Goal: Information Seeking & Learning: Learn about a topic

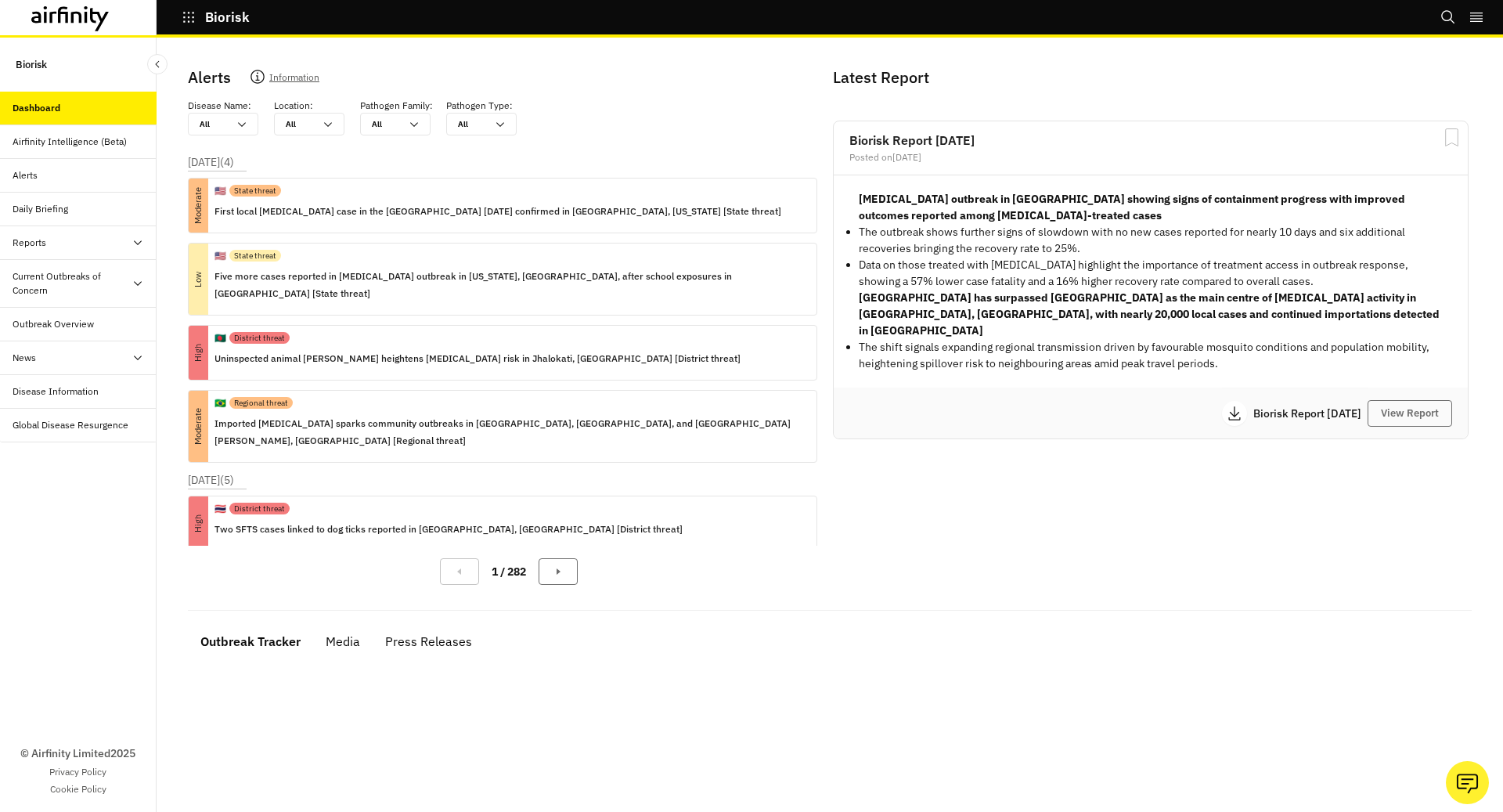
click at [85, 247] on div "Reports" at bounding box center [85, 242] width 144 height 14
click at [98, 351] on div "Current Outbreaks of Concern" at bounding box center [72, 350] width 119 height 28
click at [95, 399] on div "[MEDICAL_DATA]" at bounding box center [78, 391] width 156 height 33
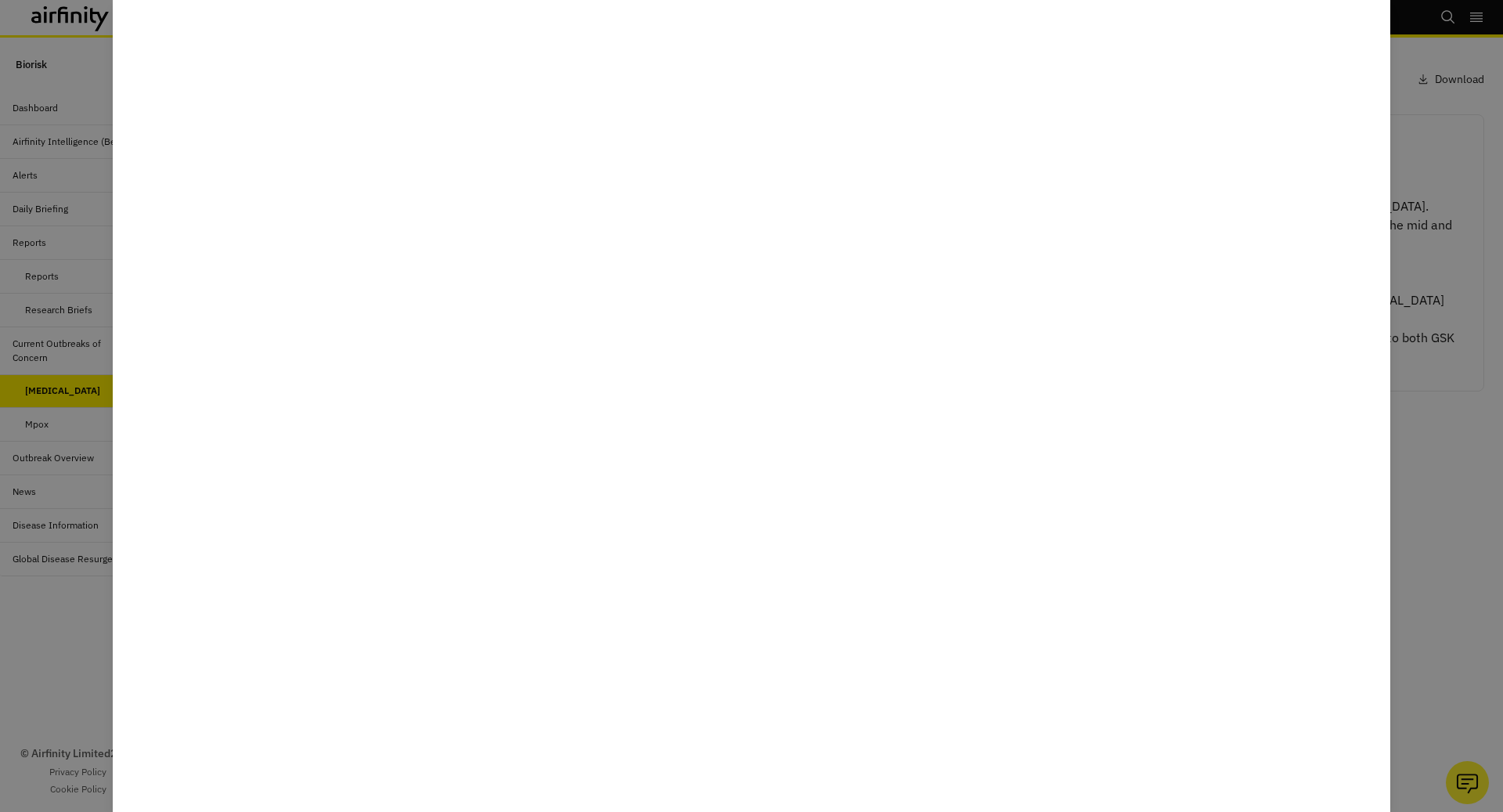
click at [99, 116] on div at bounding box center [752, 406] width 1503 height 812
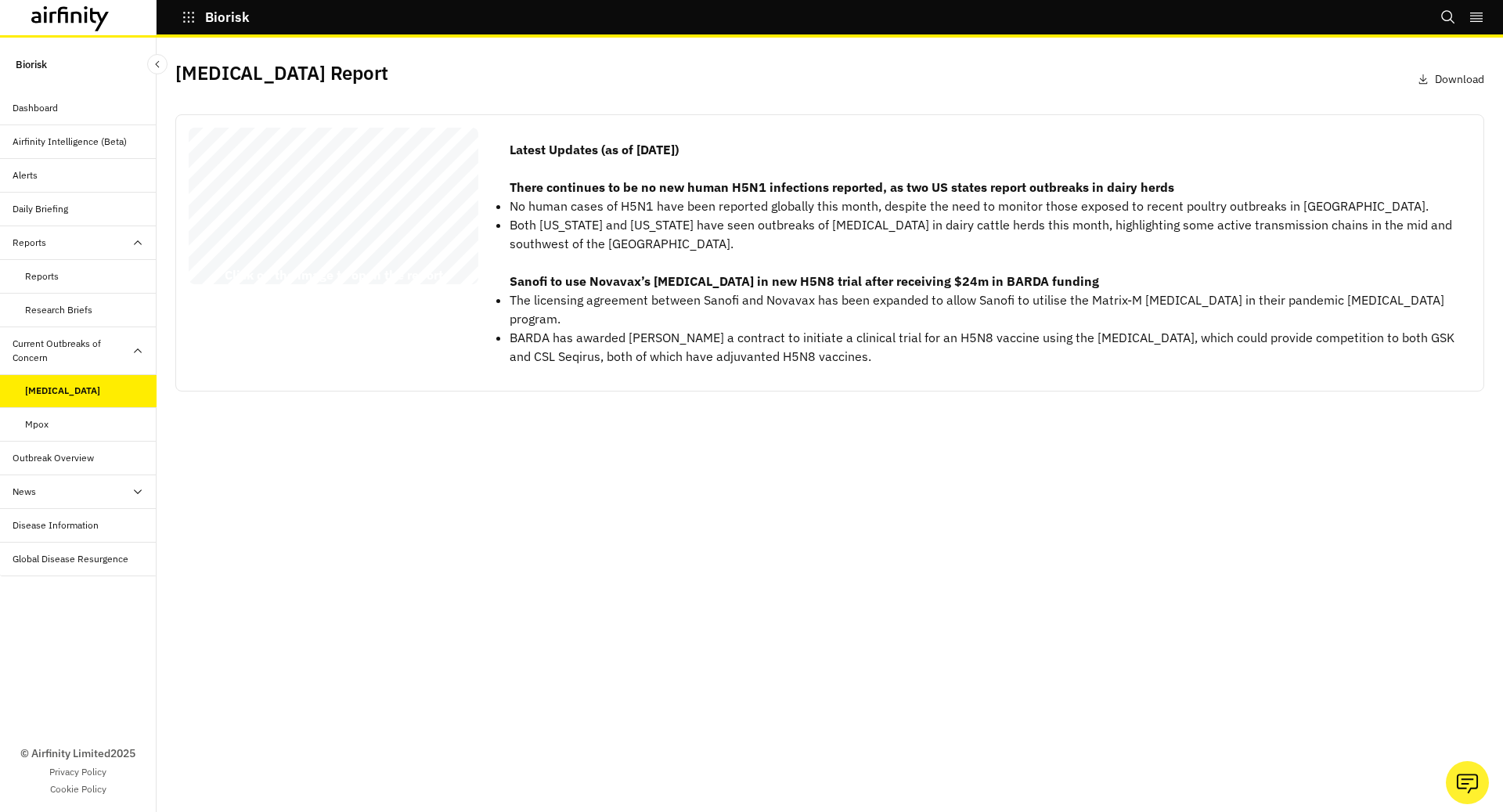
click at [191, 20] on icon "button" at bounding box center [188, 17] width 14 height 14
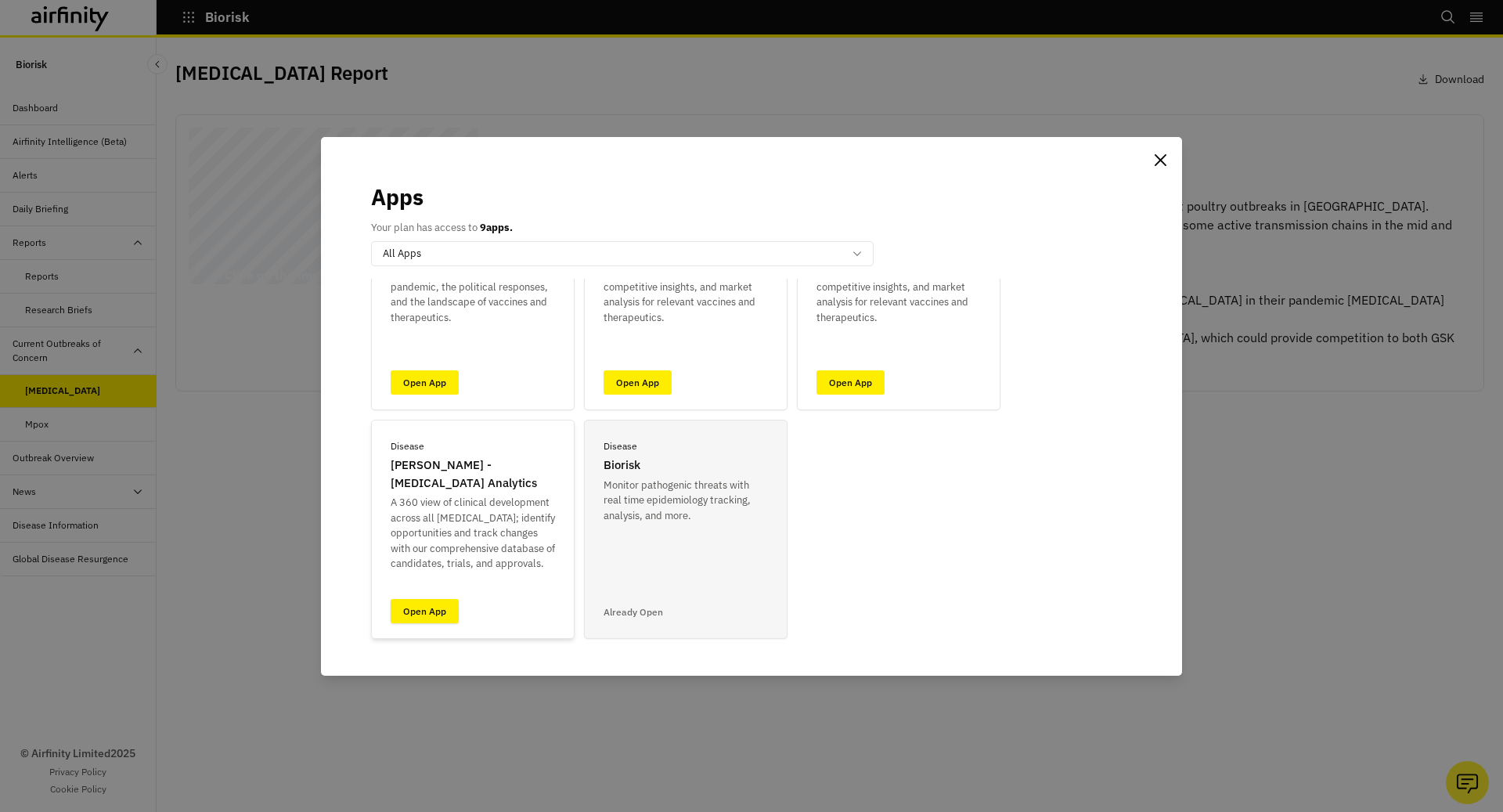
scroll to position [123, 0]
click at [440, 621] on div "Disease IDA - Infectious Disease Analytics A 360 view of clinical development a…" at bounding box center [472, 527] width 204 height 220
click at [440, 609] on link "Open App" at bounding box center [425, 608] width 68 height 24
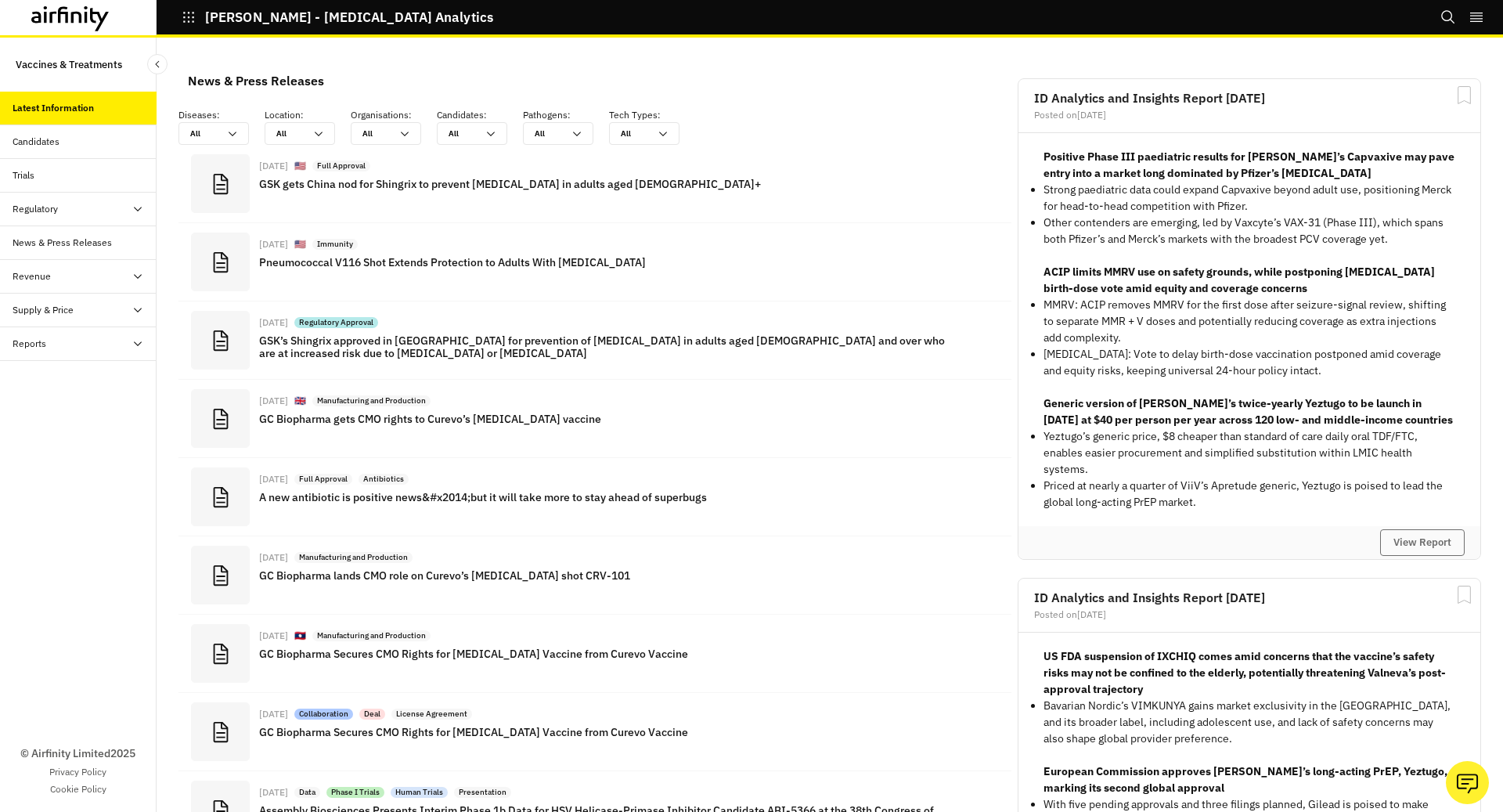
scroll to position [1190, 469]
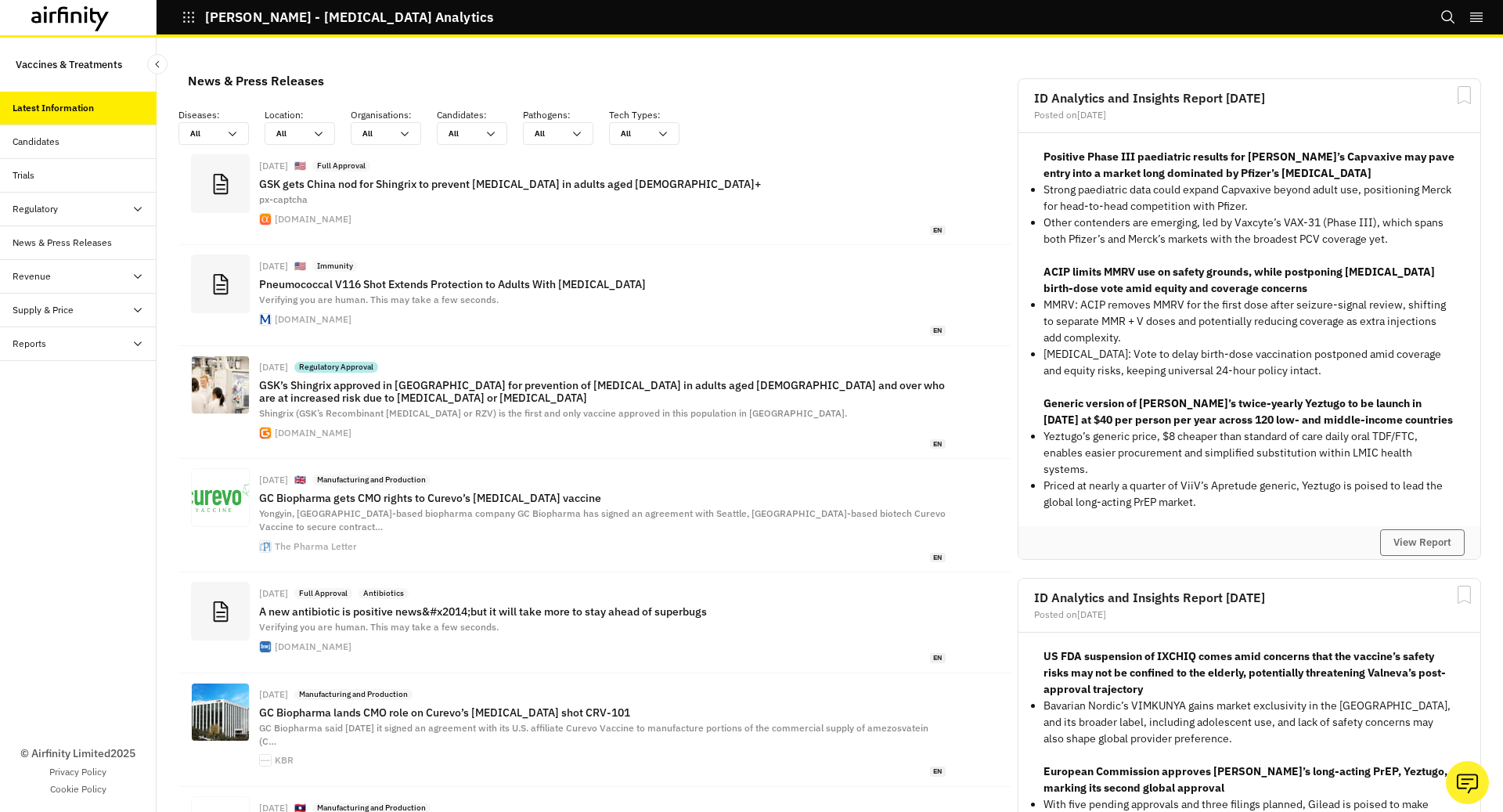
click at [63, 147] on div "Candidates" at bounding box center [85, 142] width 144 height 14
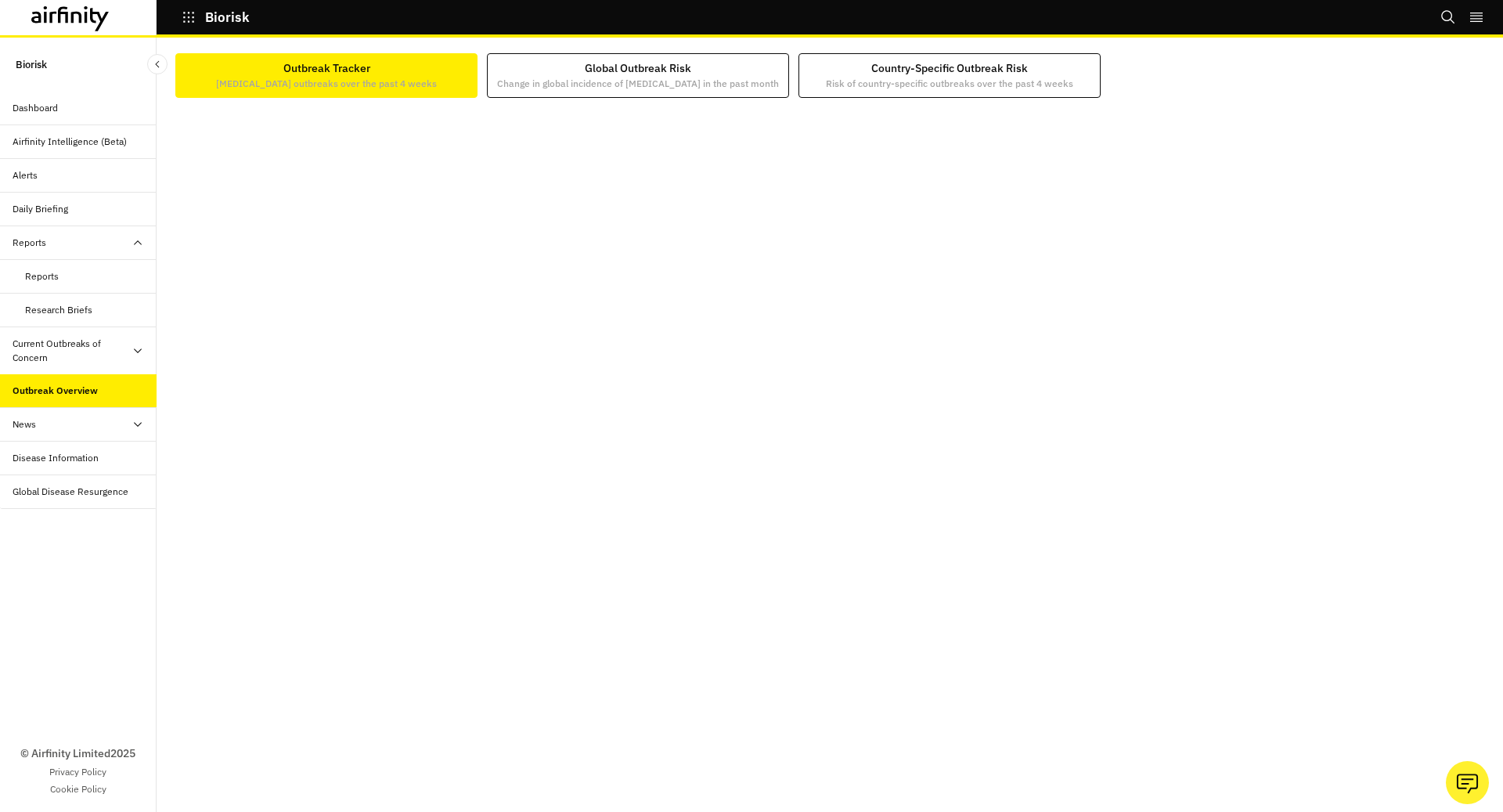
click at [104, 362] on div "Current Outbreaks of Concern" at bounding box center [72, 350] width 119 height 28
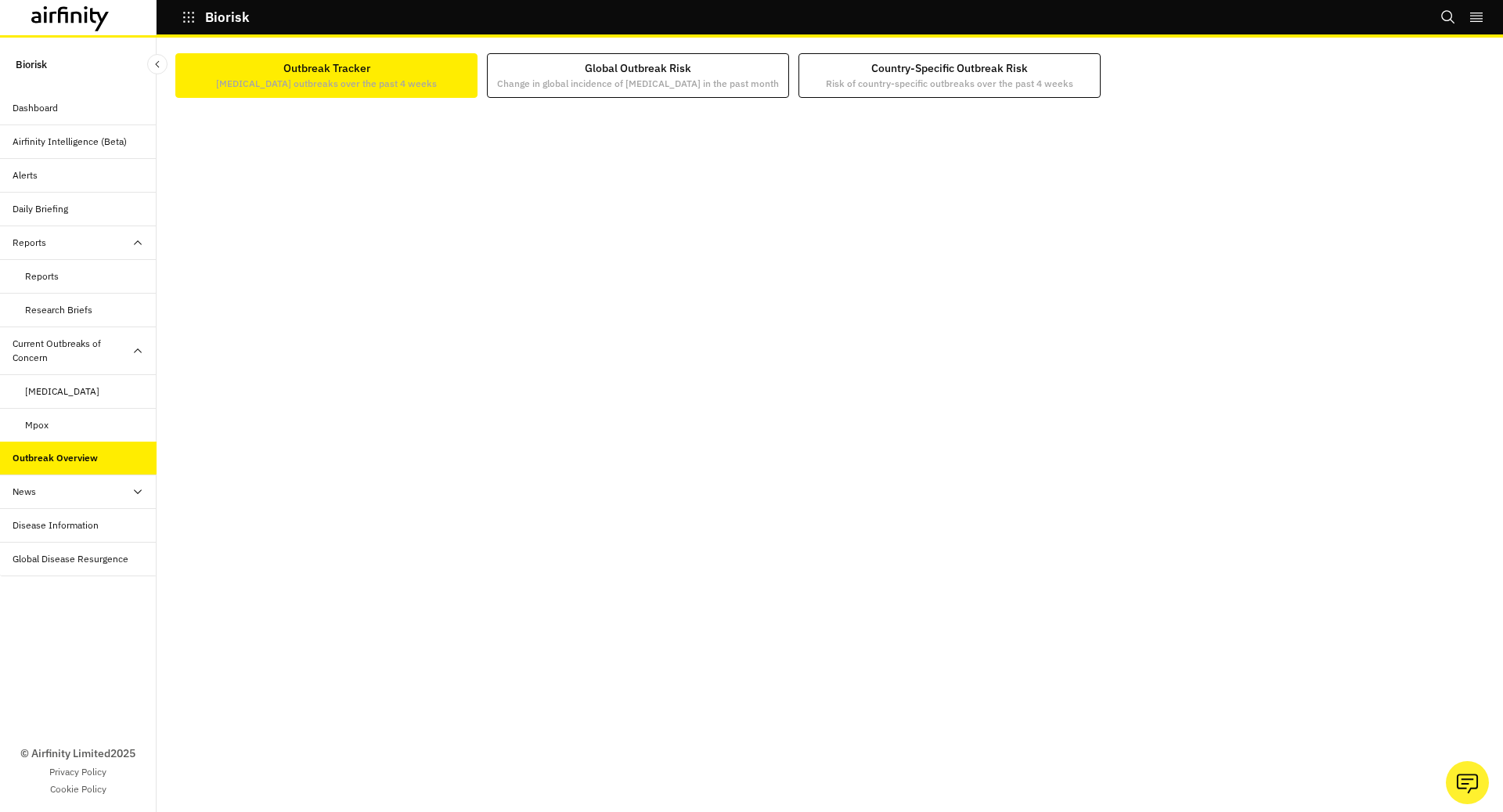
click at [98, 395] on div "[MEDICAL_DATA]" at bounding box center [91, 391] width 132 height 14
